Goal: Task Accomplishment & Management: Manage account settings

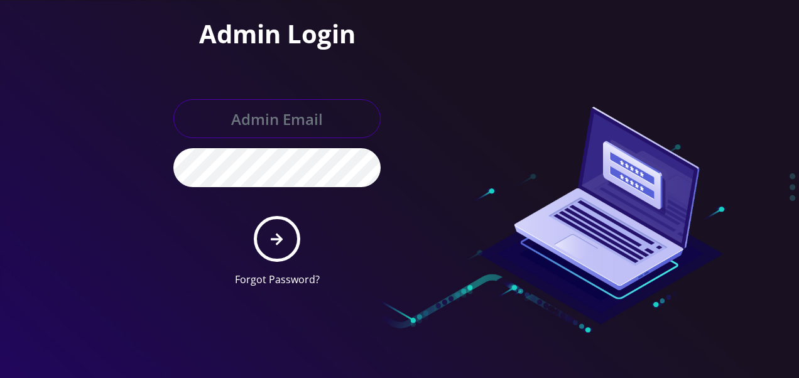
type input "tlieberman613@gmail.com"
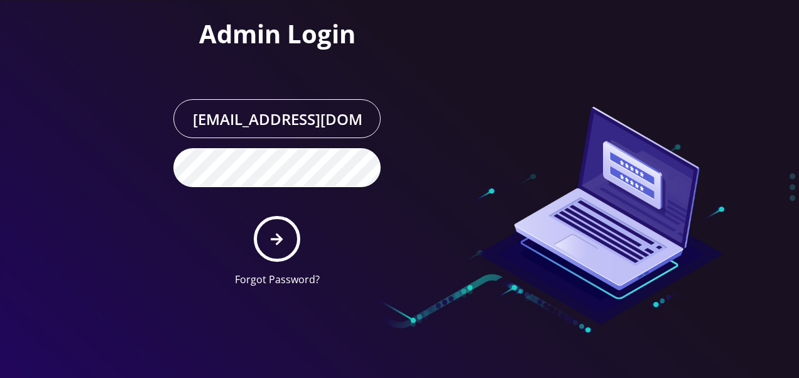
click at [311, 239] on form "tlieberman613@gmail.com Forgot Password?" at bounding box center [276, 193] width 207 height 188
click at [288, 237] on button "submit" at bounding box center [277, 239] width 46 height 46
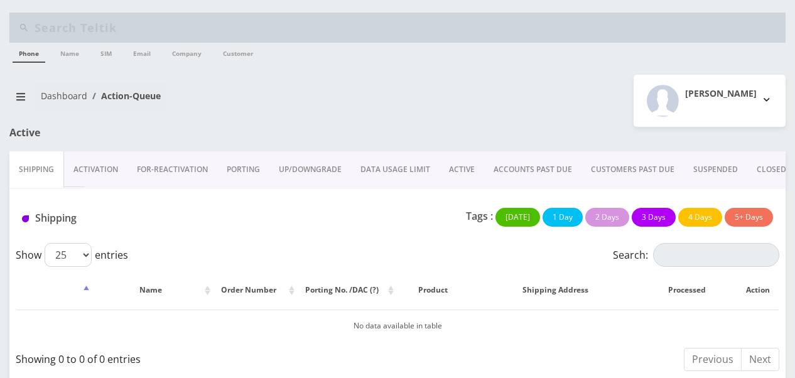
click at [462, 173] on link "ACTIVE" at bounding box center [462, 169] width 45 height 36
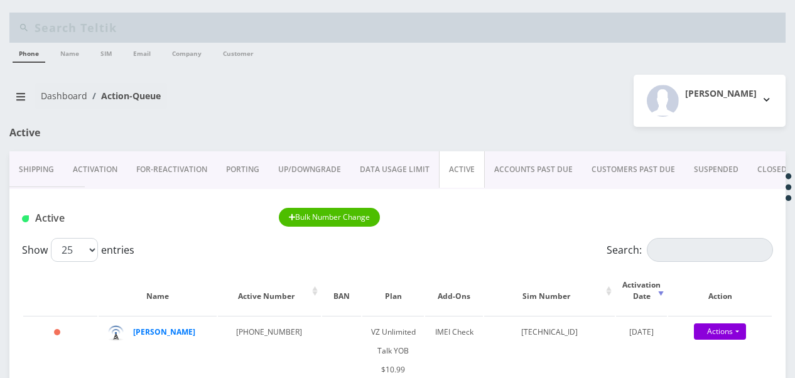
click at [540, 165] on link "ACCOUNTS PAST DUE" at bounding box center [533, 169] width 97 height 36
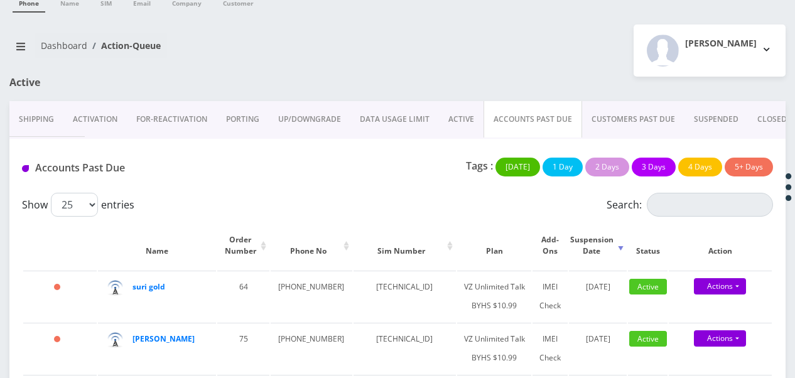
scroll to position [364, 0]
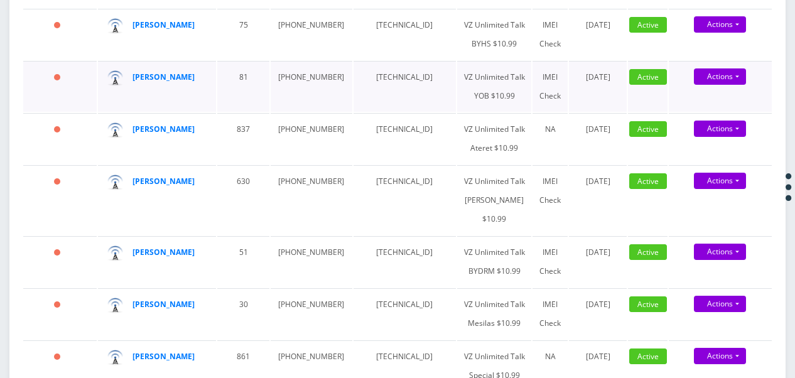
click at [299, 112] on td "929-739-8498" at bounding box center [311, 86] width 81 height 51
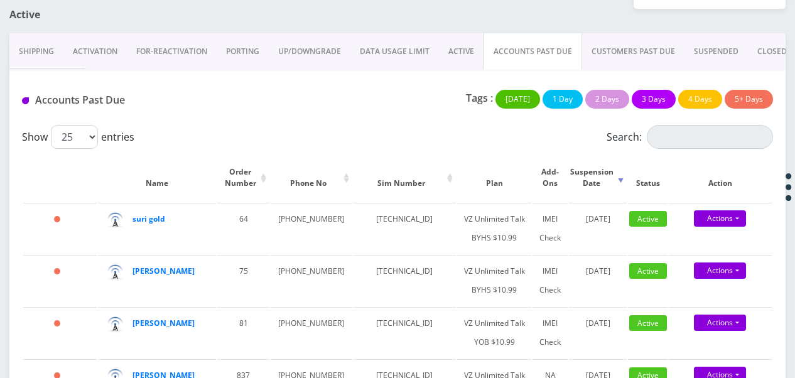
scroll to position [0, 0]
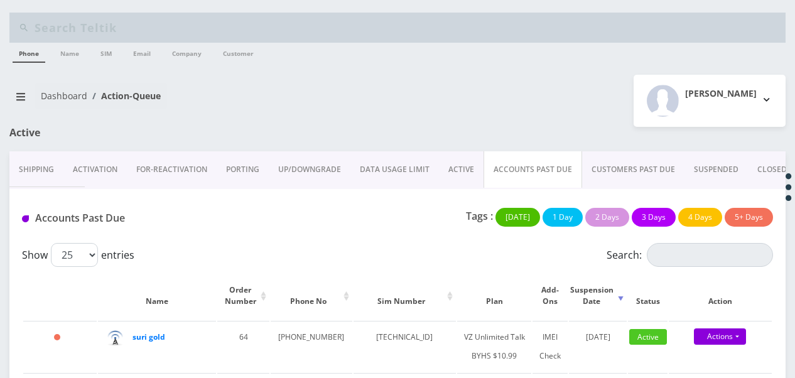
click at [472, 168] on link "ACTIVE" at bounding box center [461, 169] width 45 height 36
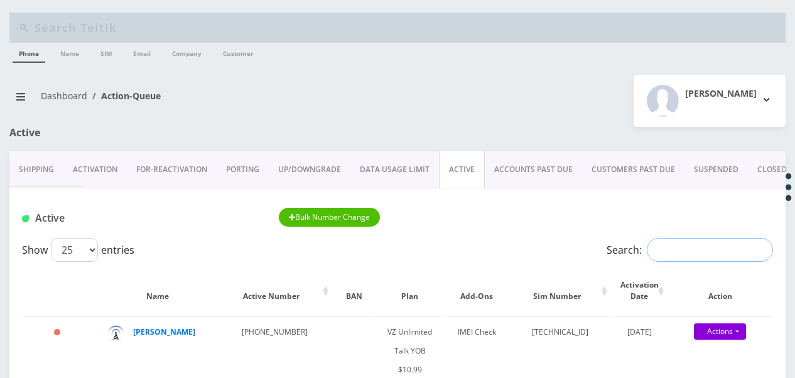
click at [695, 249] on input "Search:" at bounding box center [710, 250] width 126 height 24
drag, startPoint x: 719, startPoint y: 253, endPoint x: 460, endPoint y: 245, distance: 258.9
click at [460, 245] on div "Show 25 50 100 250 500 1000 entries Search: malk" at bounding box center [397, 250] width 751 height 24
type input "h"
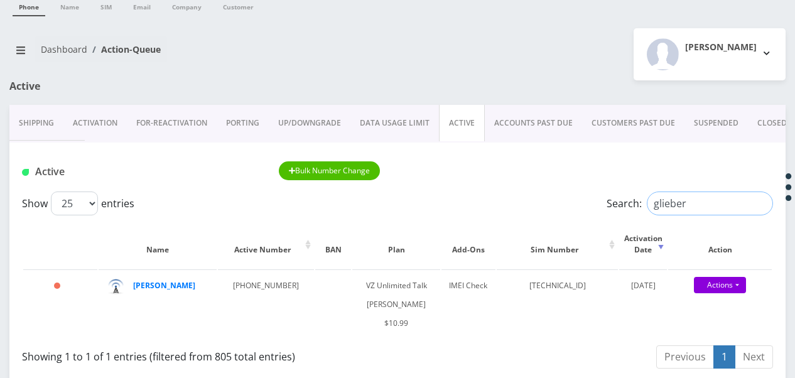
scroll to position [126, 0]
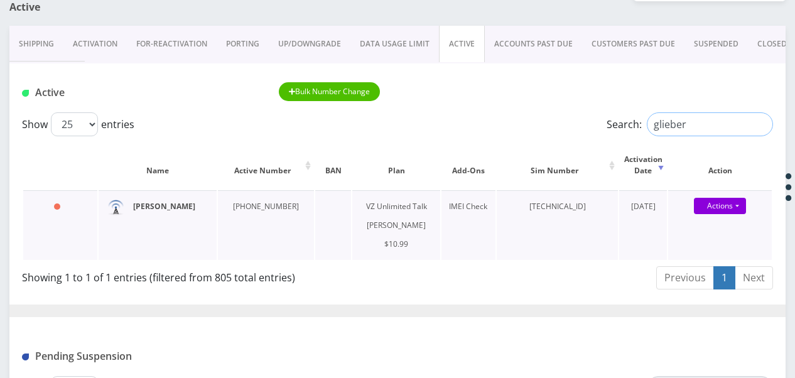
type input "glieber"
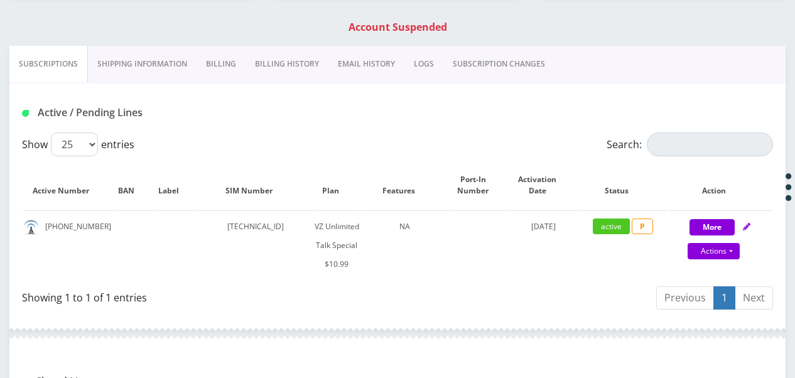
scroll to position [127, 0]
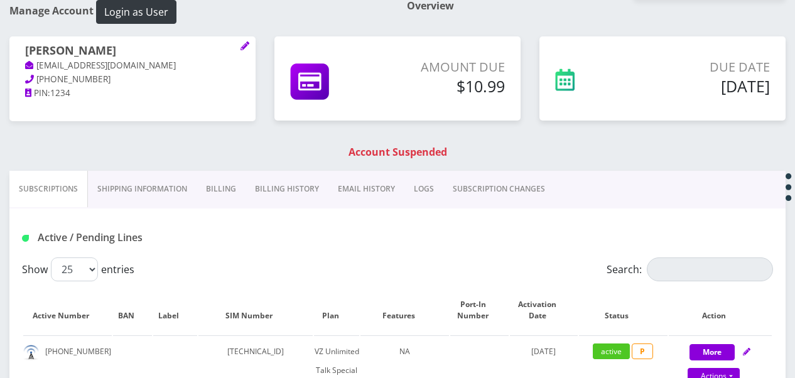
click at [129, 183] on link "Shipping Information" at bounding box center [142, 189] width 109 height 36
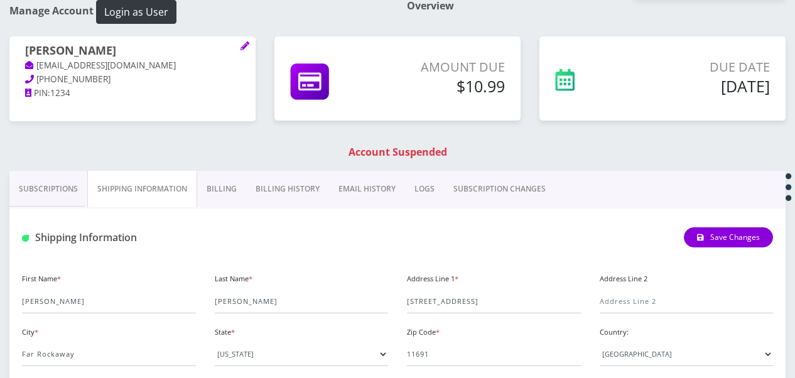
click at [41, 188] on link "Subscriptions" at bounding box center [48, 189] width 78 height 36
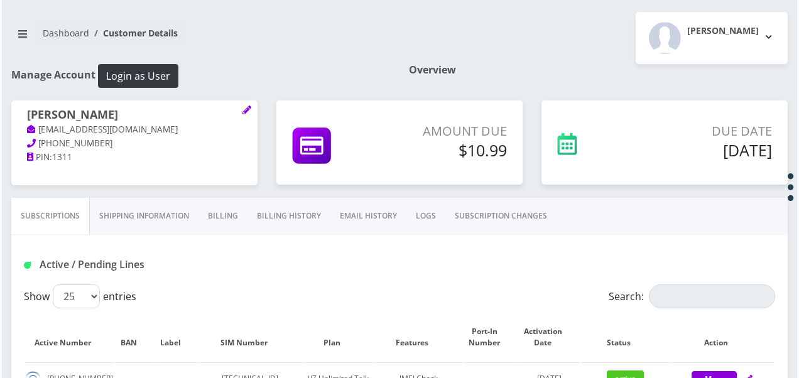
scroll to position [188, 0]
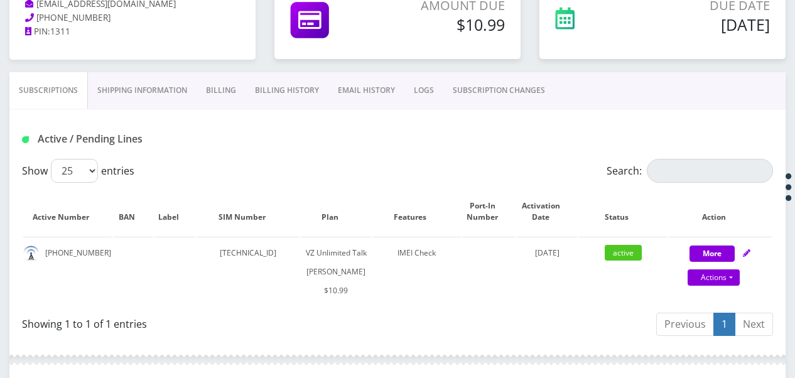
click at [232, 89] on link "Billing" at bounding box center [221, 90] width 49 height 36
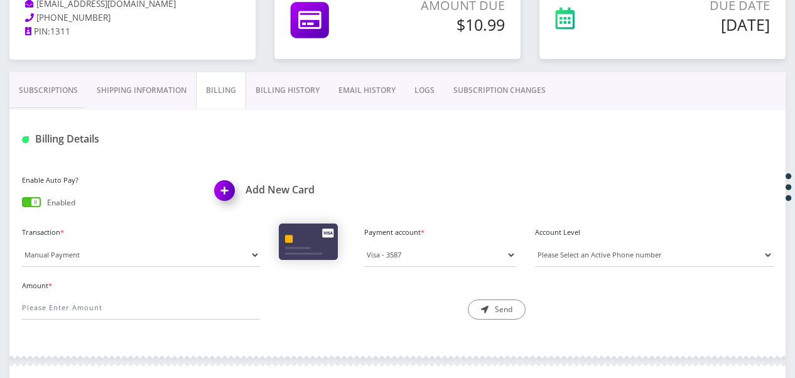
click at [70, 85] on link "Subscriptions" at bounding box center [48, 90] width 78 height 36
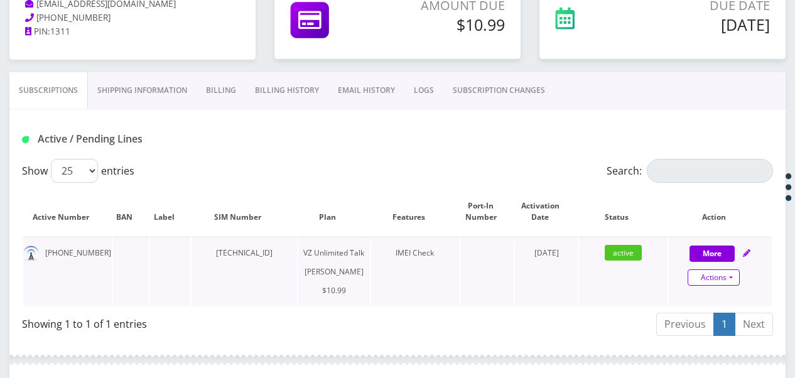
click at [732, 275] on link "Actions" at bounding box center [714, 277] width 52 height 16
select select "366"
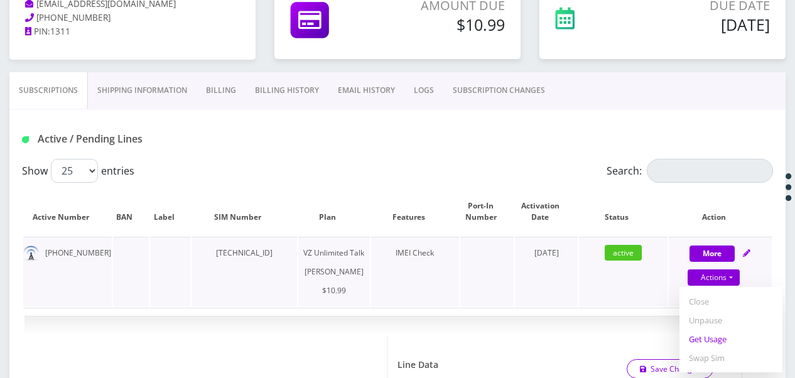
click at [715, 340] on link "Get Usage" at bounding box center [731, 339] width 103 height 19
select select "366"
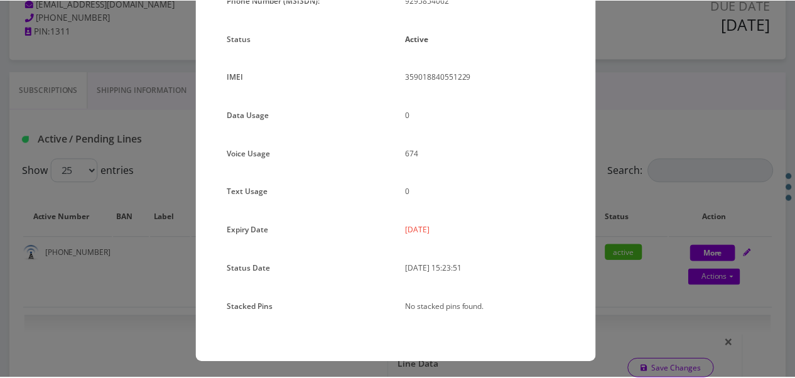
scroll to position [154, 0]
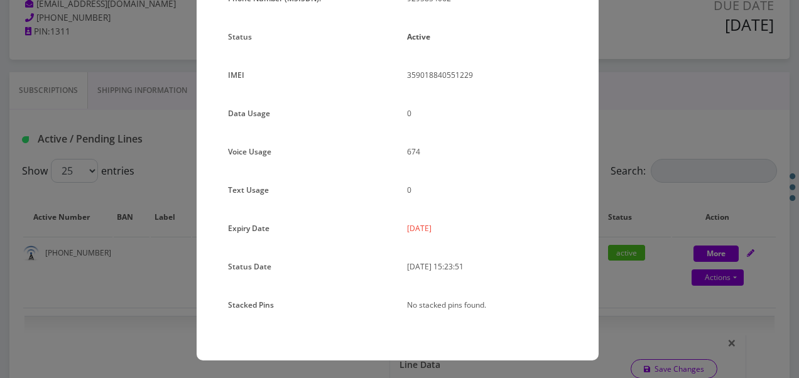
click at [706, 176] on div "× Subscription Info Plan Name TT 4G Monthly Unlimited Voice Plan Phone Number (…" at bounding box center [399, 189] width 799 height 378
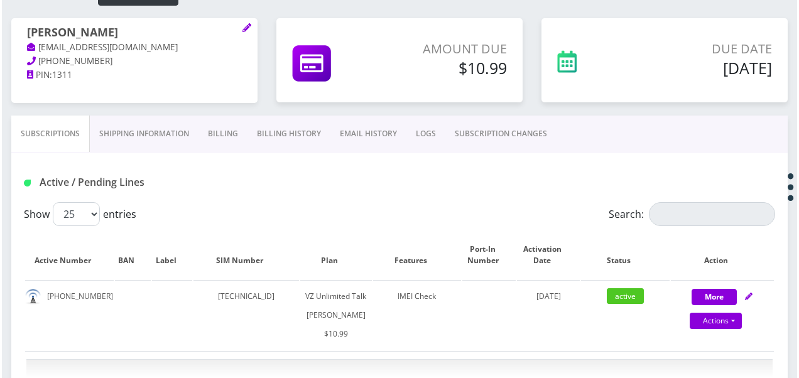
scroll to position [126, 0]
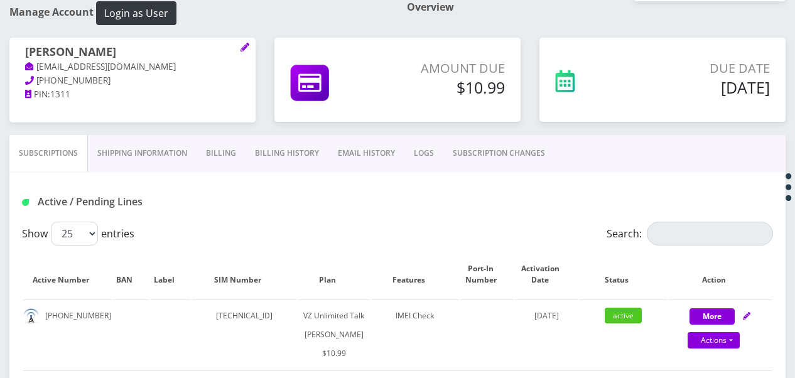
click at [160, 151] on link "Shipping Information" at bounding box center [142, 153] width 109 height 36
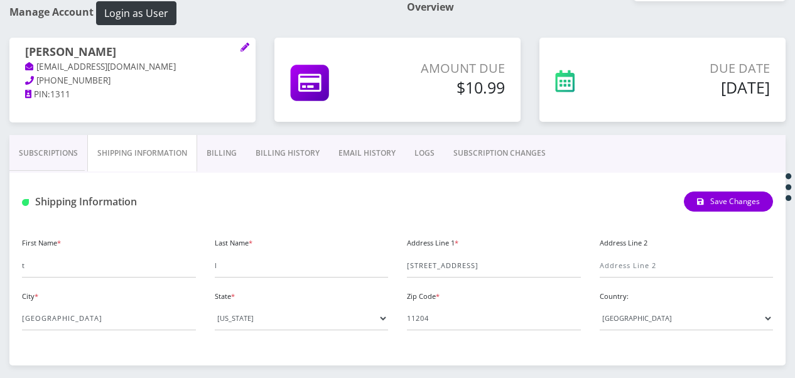
click at [237, 151] on link "Billing" at bounding box center [221, 153] width 49 height 36
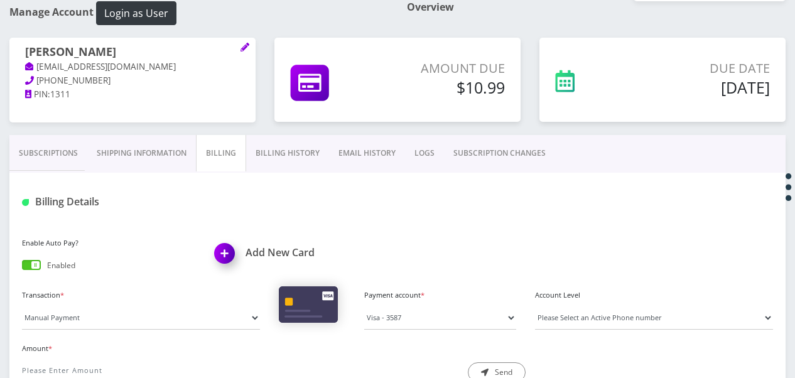
click at [305, 154] on link "Billing History" at bounding box center [287, 153] width 83 height 36
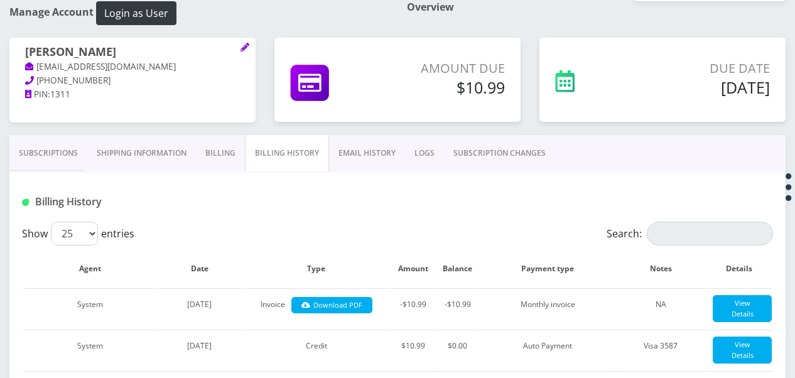
click at [393, 156] on link "EMAIL HISTORY" at bounding box center [367, 153] width 76 height 36
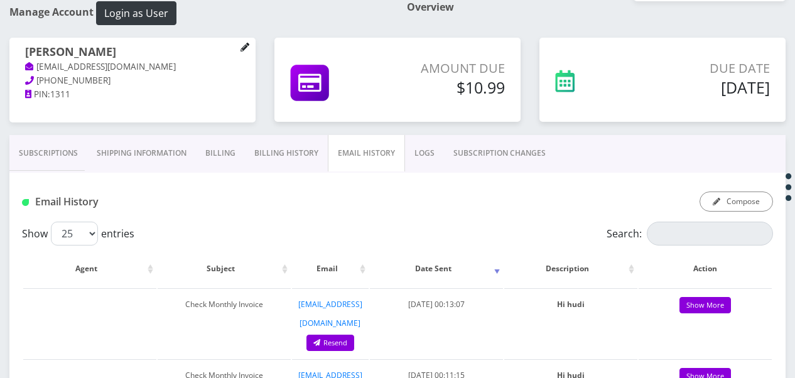
click at [244, 52] on link at bounding box center [245, 48] width 9 height 14
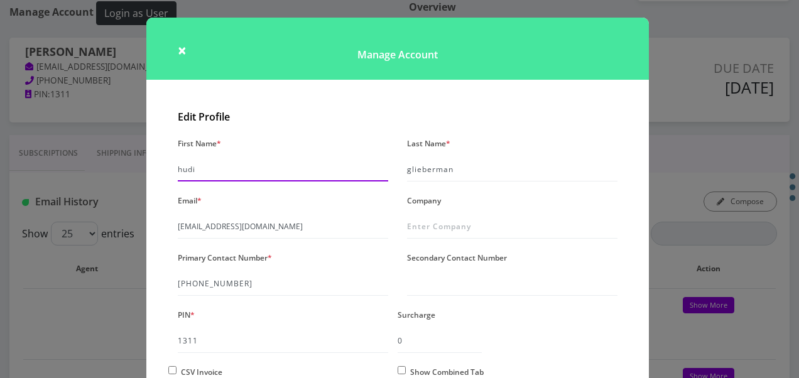
drag, startPoint x: 256, startPoint y: 170, endPoint x: 0, endPoint y: 126, distance: 259.5
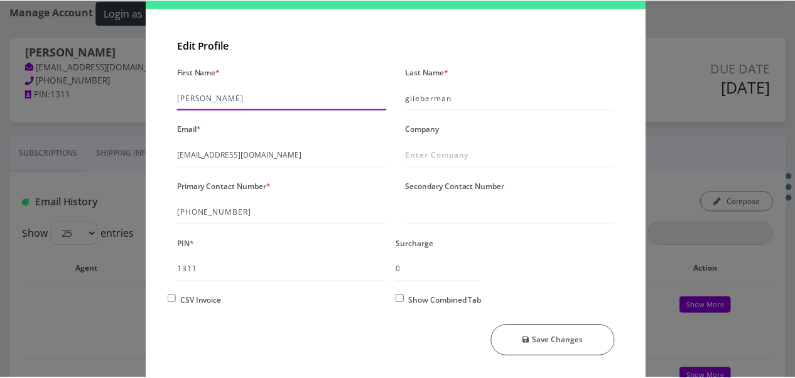
scroll to position [108, 0]
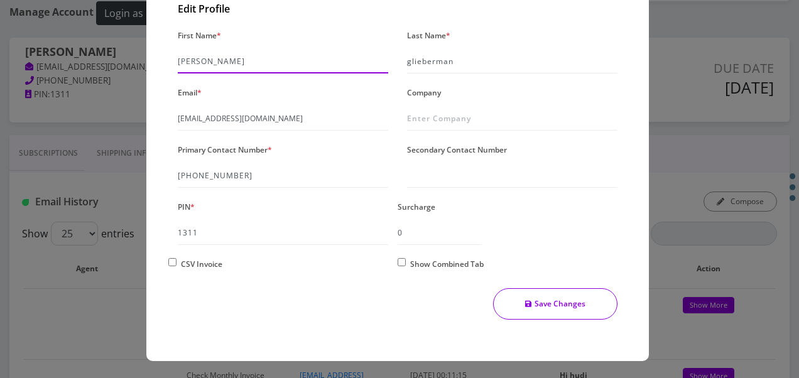
type input "ahuva"
click at [574, 308] on button "Save Changes" at bounding box center [555, 303] width 125 height 31
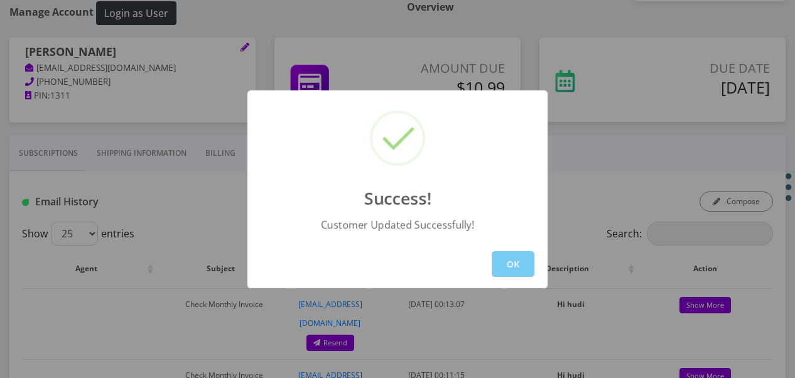
click at [525, 269] on button "OK" at bounding box center [513, 264] width 43 height 26
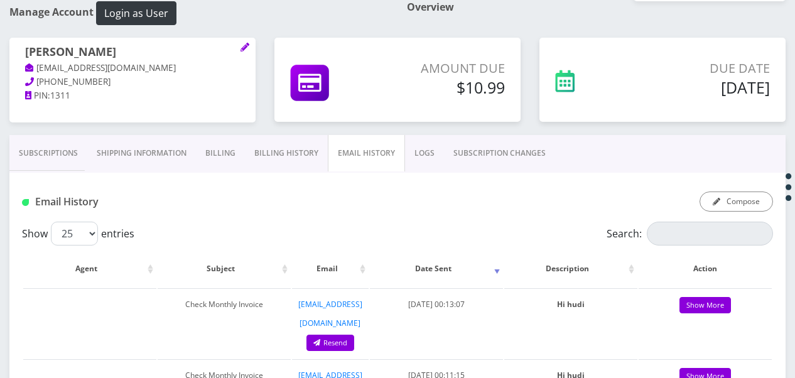
click at [60, 139] on link "Subscriptions" at bounding box center [48, 153] width 78 height 36
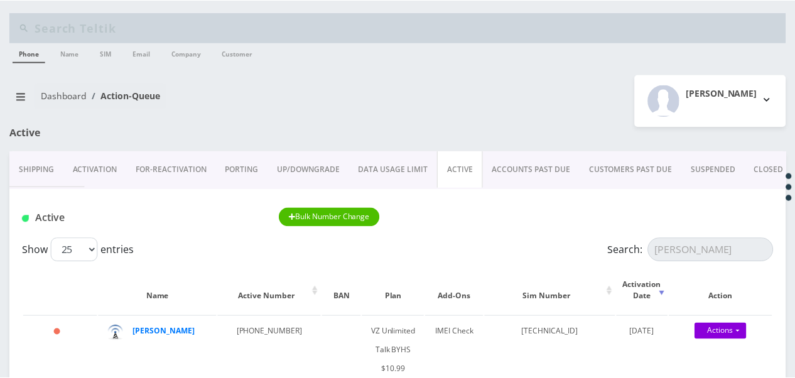
scroll to position [63, 0]
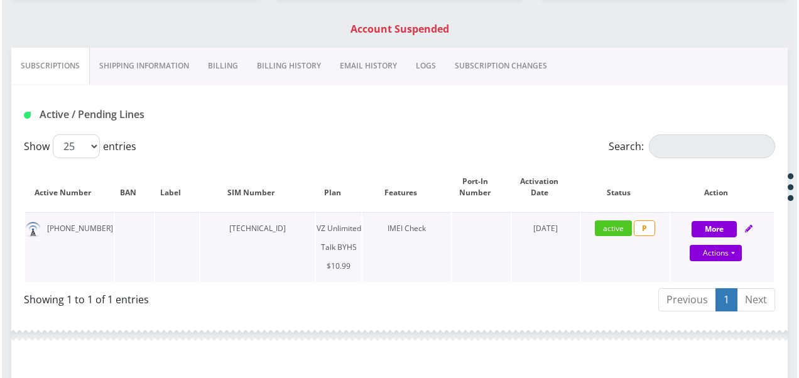
scroll to position [251, 0]
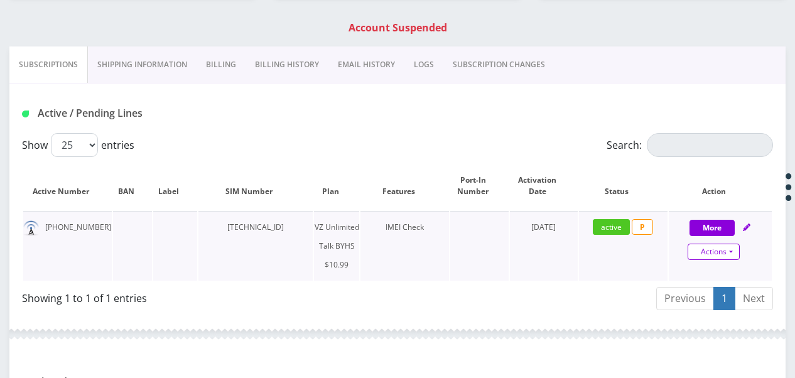
click at [732, 252] on link "Actions" at bounding box center [714, 252] width 52 height 16
select select "467"
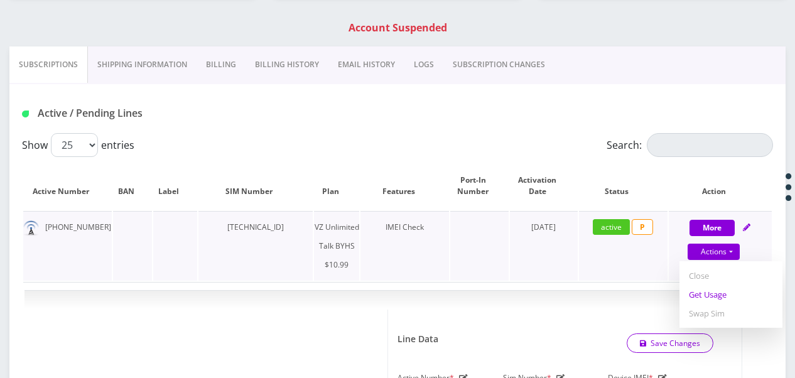
click at [710, 302] on link "Get Usage" at bounding box center [731, 294] width 103 height 19
select select "467"
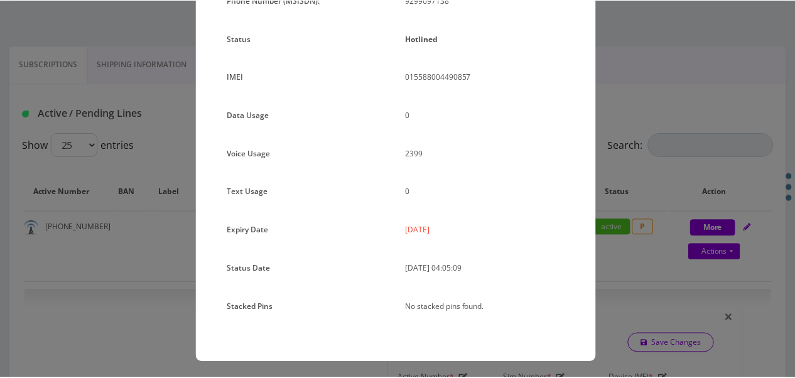
scroll to position [154, 0]
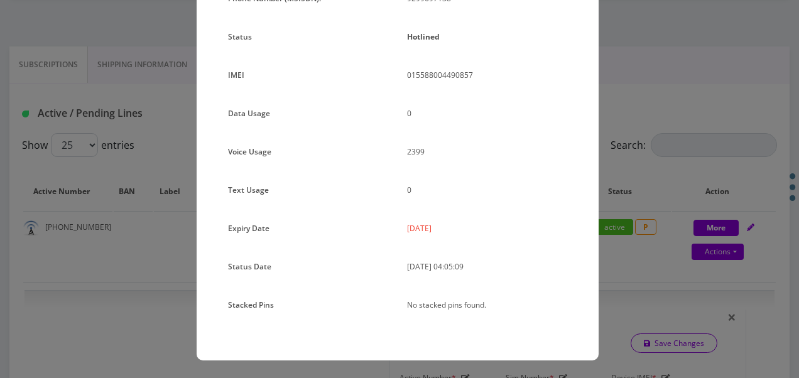
click at [639, 204] on div "× Subscription Info Plan Name TT 4G Monthly Unlimited Voice Plan Phone Number (…" at bounding box center [399, 189] width 799 height 378
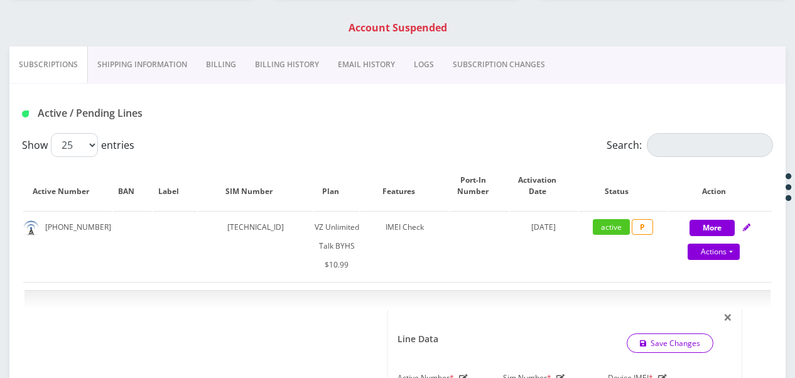
click at [231, 65] on link "Billing" at bounding box center [221, 64] width 49 height 36
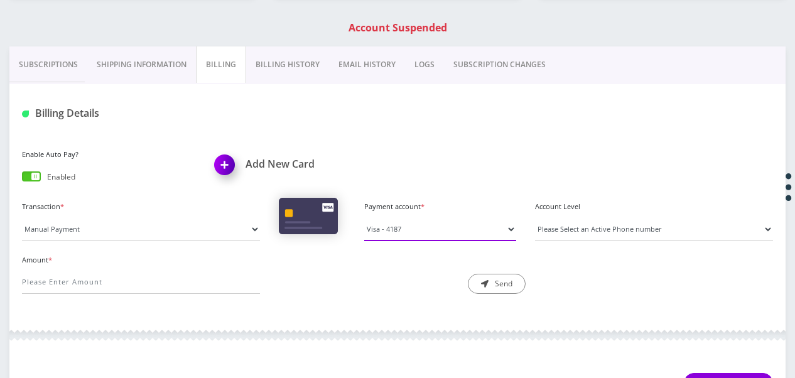
click at [415, 221] on select "Visa - 4187 Visa - 1455" at bounding box center [440, 229] width 152 height 24
select select "10113"
click at [364, 217] on select "Visa - 4187 Visa - 1455" at bounding box center [440, 229] width 152 height 24
drag, startPoint x: 573, startPoint y: 233, endPoint x: 572, endPoint y: 241, distance: 8.3
click at [573, 233] on select "Please Select an Active Phone number 9299697138" at bounding box center [654, 229] width 238 height 24
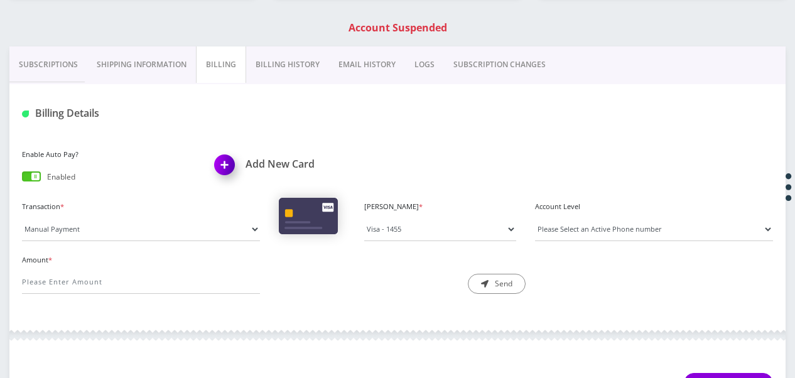
click at [564, 278] on div "Amount * Description * Send" at bounding box center [398, 277] width 770 height 53
click at [563, 232] on select "Please Select an Active Phone number 9299697138" at bounding box center [654, 229] width 238 height 24
select select "202463"
click at [535, 217] on select "Please Select an Active Phone number 9299697138" at bounding box center [654, 229] width 238 height 24
click at [67, 267] on div "Amount *" at bounding box center [141, 272] width 257 height 43
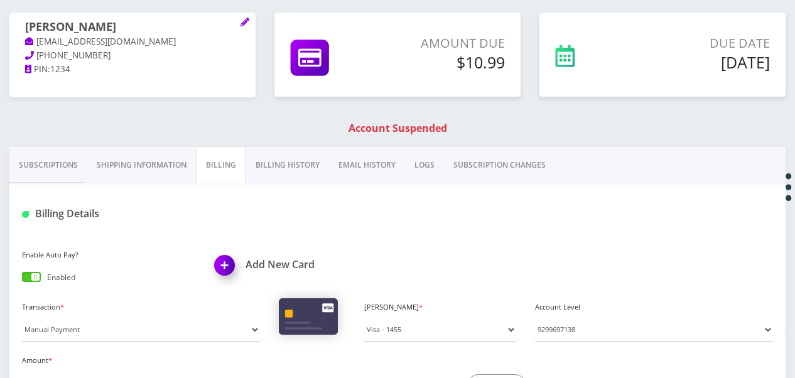
scroll to position [251, 0]
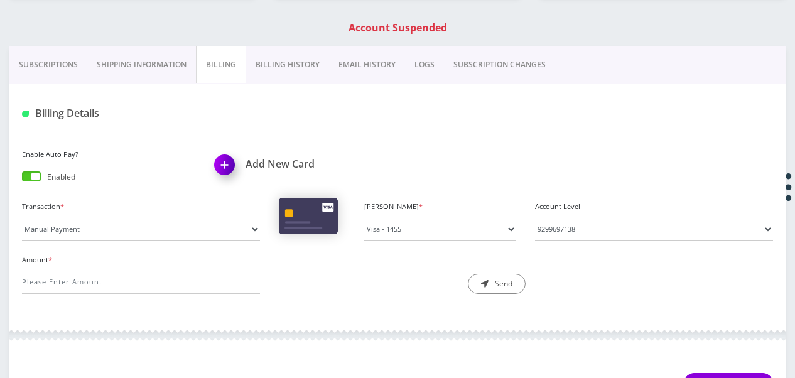
click at [104, 256] on label "Amount *" at bounding box center [141, 260] width 238 height 11
click at [104, 270] on input "Amount *" at bounding box center [141, 282] width 238 height 24
click at [119, 299] on div "Amount * Description * Send" at bounding box center [398, 277] width 770 height 53
click at [119, 286] on input "Amount *" at bounding box center [141, 282] width 238 height 24
type input "10.99"
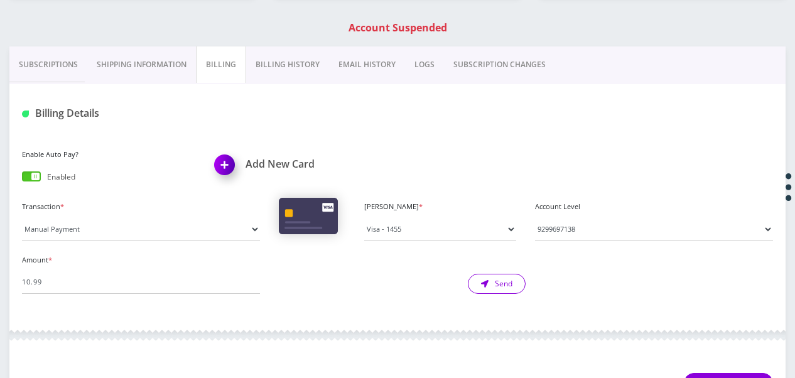
click at [515, 285] on button "Send" at bounding box center [497, 284] width 58 height 20
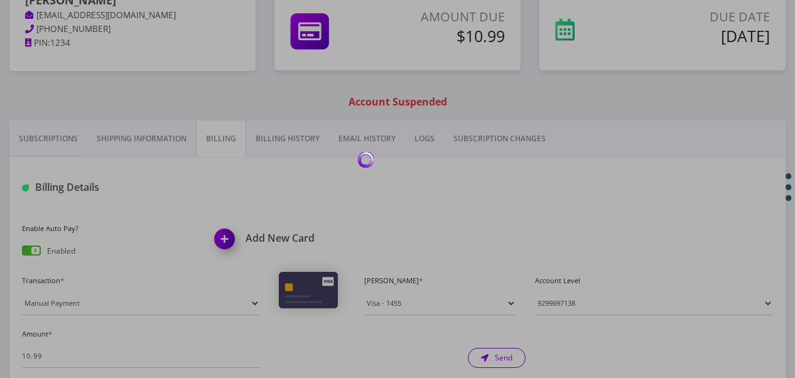
scroll to position [126, 0]
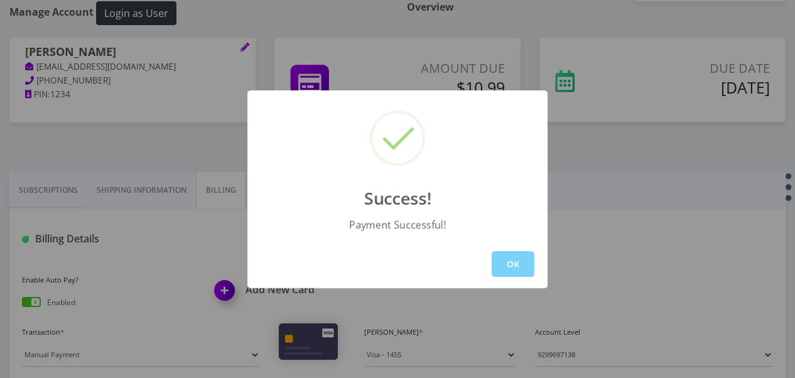
click at [506, 254] on button "OK" at bounding box center [513, 264] width 43 height 26
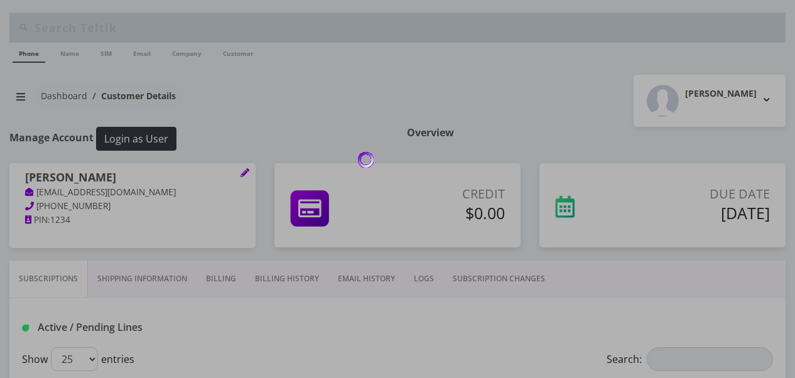
scroll to position [126, 0]
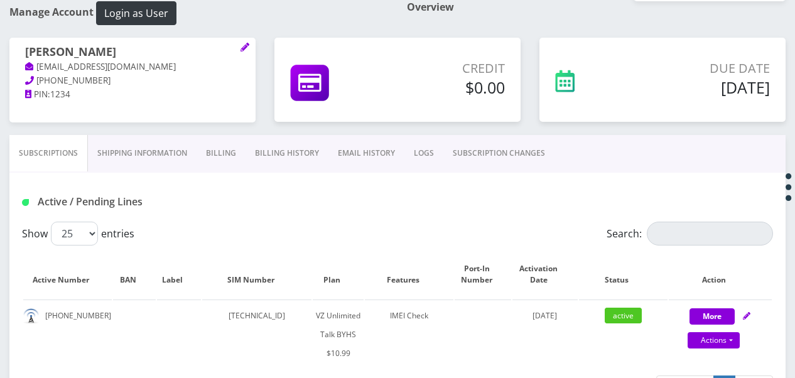
click at [155, 158] on link "Shipping Information" at bounding box center [142, 153] width 109 height 36
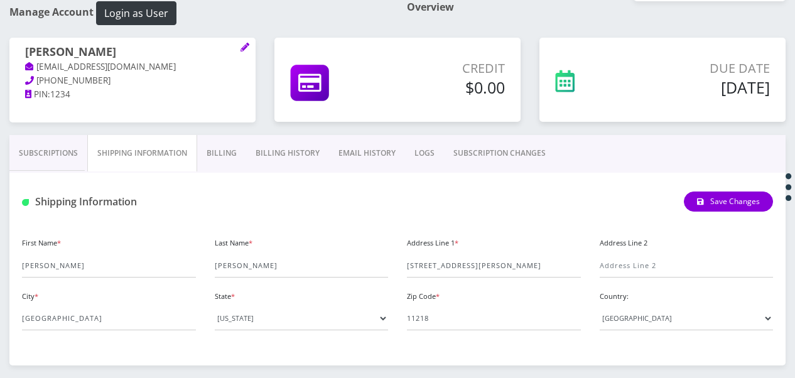
click at [240, 157] on link "Billing" at bounding box center [221, 153] width 49 height 36
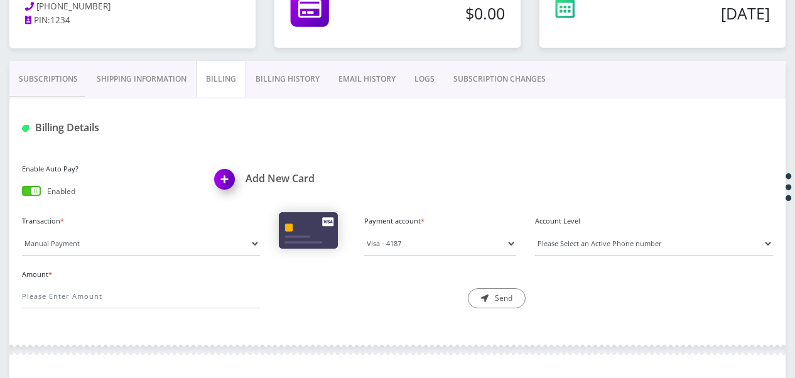
scroll to position [199, 0]
click at [273, 52] on div "Credit $0.00" at bounding box center [397, 13] width 265 height 97
click at [278, 67] on link "Billing History" at bounding box center [287, 80] width 83 height 36
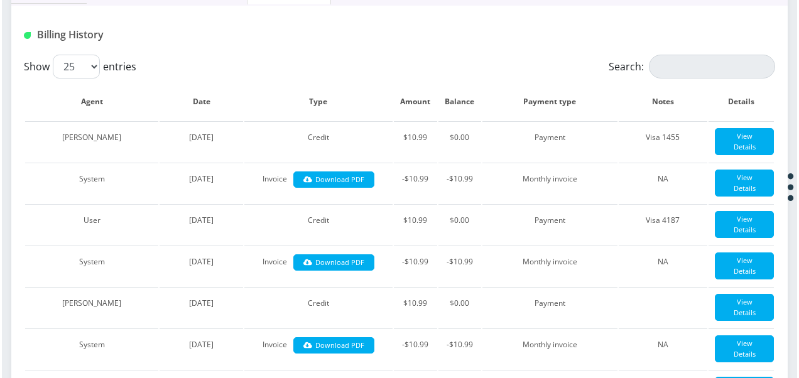
scroll to position [261, 0]
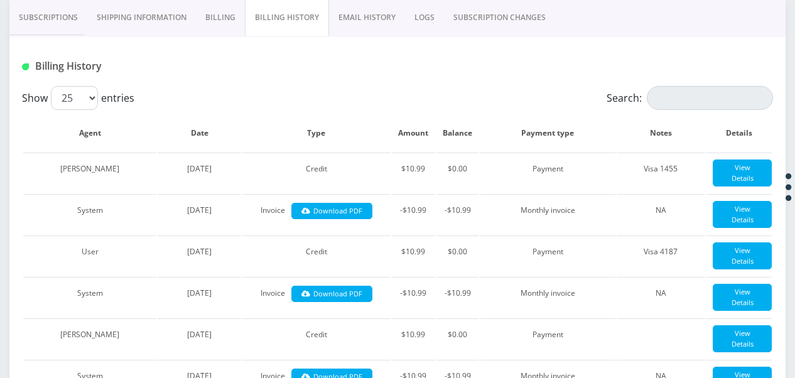
click at [75, 21] on link "Subscriptions" at bounding box center [48, 17] width 78 height 36
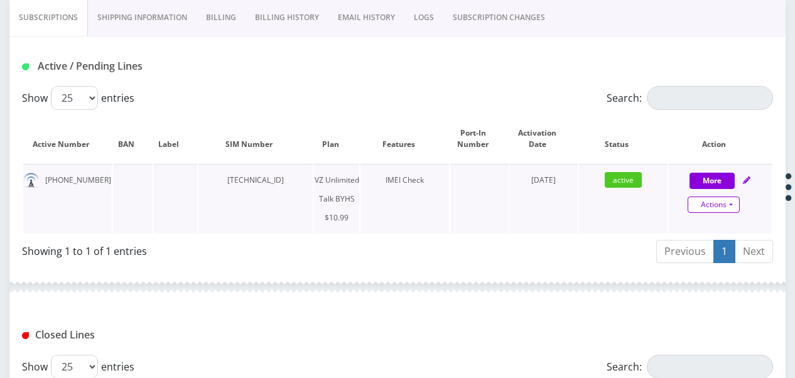
click at [736, 208] on link "Actions" at bounding box center [714, 205] width 52 height 16
select select "467"
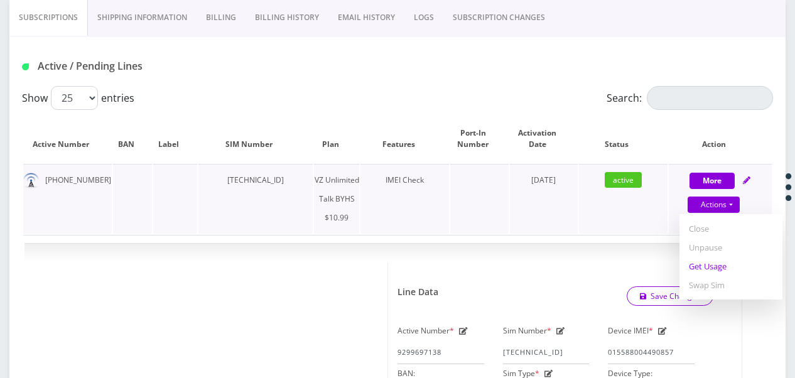
click at [718, 263] on link "Get Usage" at bounding box center [731, 266] width 103 height 19
select select "467"
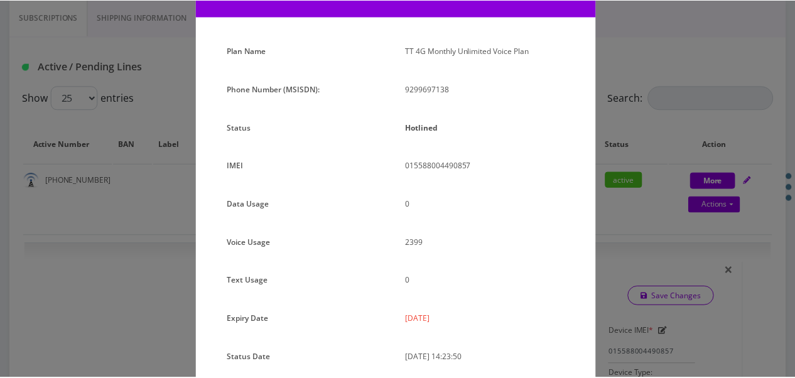
scroll to position [154, 0]
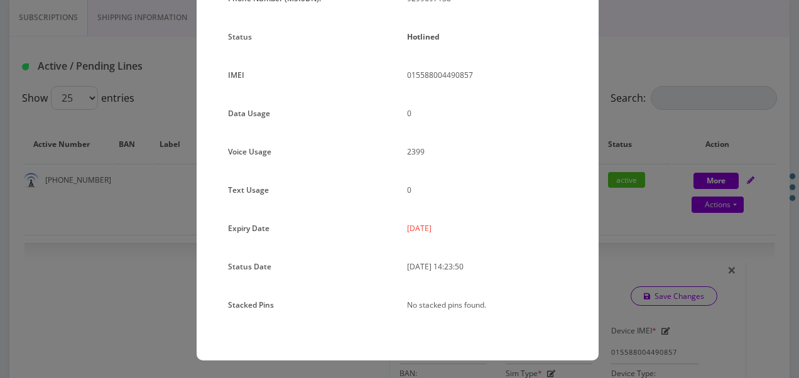
click at [684, 206] on div "× Subscription Info Plan Name TT 4G Monthly Unlimited Voice Plan Phone Number (…" at bounding box center [399, 189] width 799 height 378
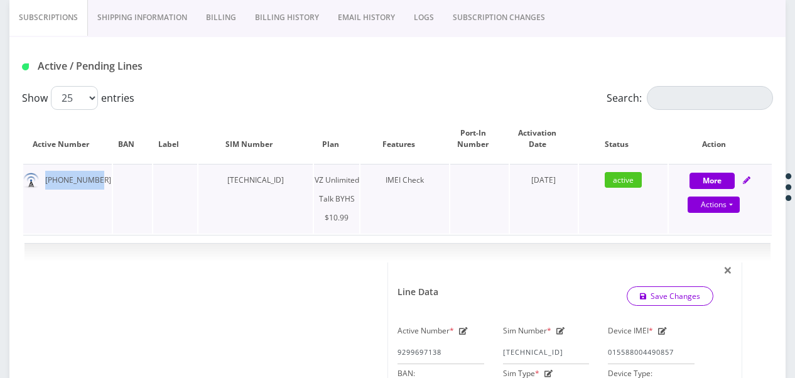
drag, startPoint x: 39, startPoint y: 178, endPoint x: 96, endPoint y: 175, distance: 57.3
click at [96, 175] on td "[PHONE_NUMBER]" at bounding box center [67, 199] width 89 height 70
drag, startPoint x: 96, startPoint y: 175, endPoint x: 83, endPoint y: 181, distance: 14.6
copy td "[PHONE_NUMBER]"
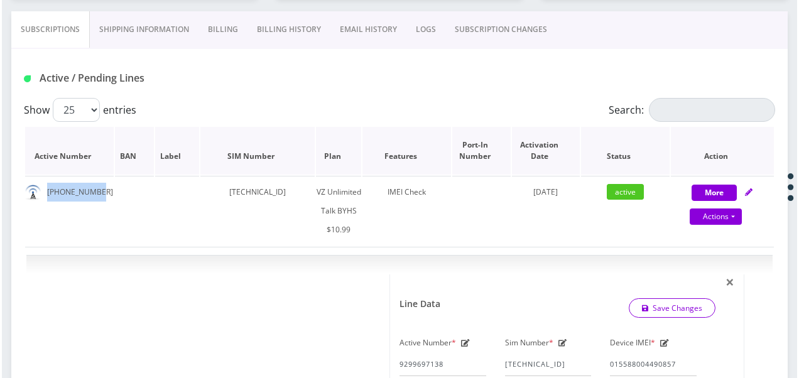
scroll to position [251, 0]
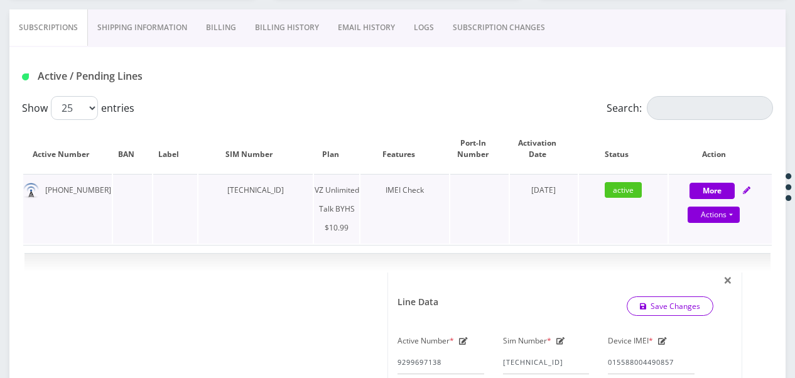
click at [732, 206] on div "Actions Suspend Close Unpause Get Usage Swap Sim" at bounding box center [714, 215] width 103 height 19
select select "467"
click at [732, 214] on link "Actions" at bounding box center [714, 215] width 52 height 16
click at [723, 283] on link "Get Usage" at bounding box center [731, 276] width 103 height 19
select select "467"
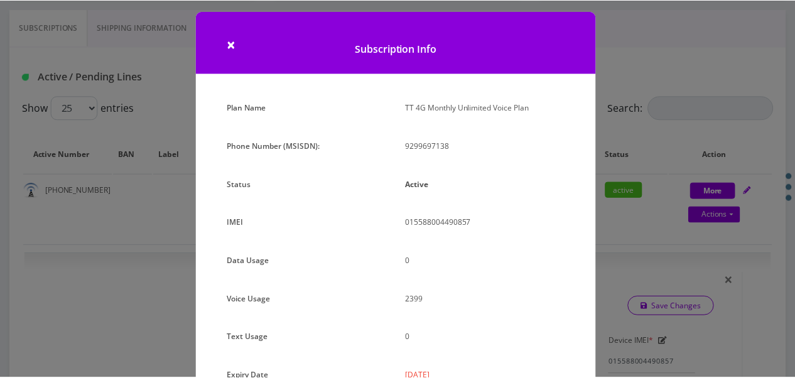
scroll to position [0, 0]
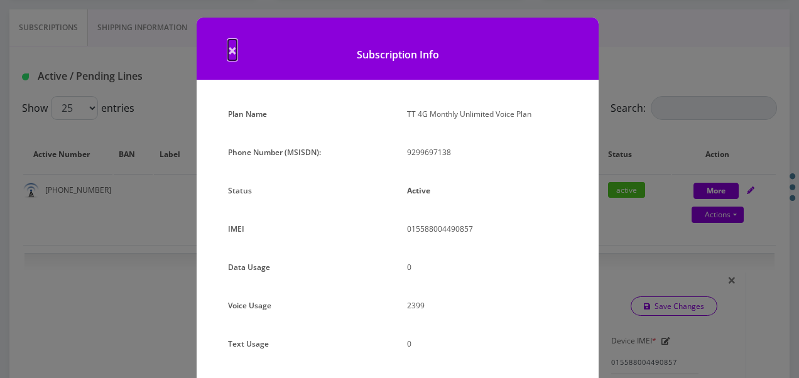
click at [228, 45] on span "×" at bounding box center [232, 50] width 9 height 21
